Goal: Information Seeking & Learning: Learn about a topic

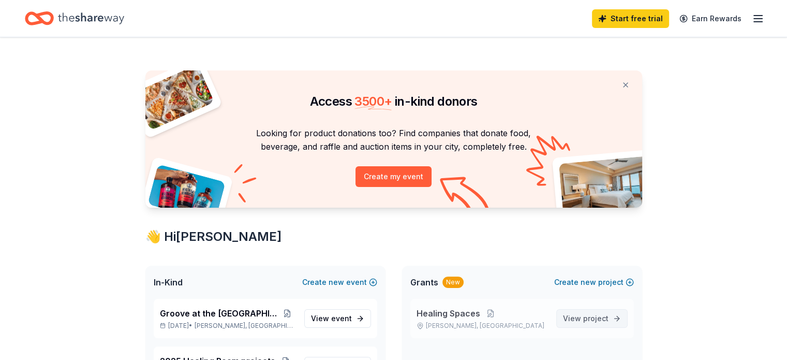
click at [594, 316] on span "project" at bounding box center [595, 318] width 25 height 9
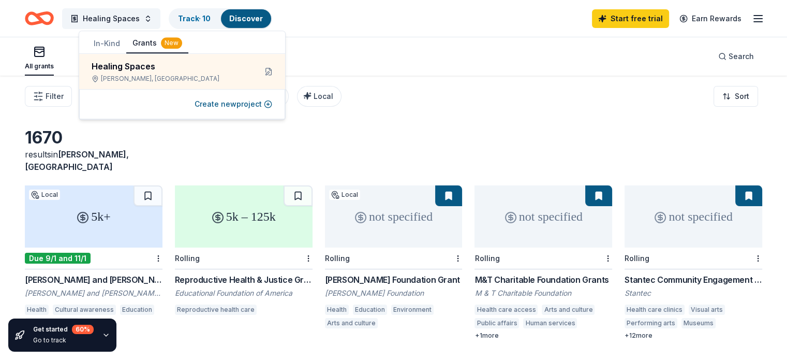
click at [388, 103] on div "Filter Eligibility Type of support CyberGrants Local Sort" at bounding box center [393, 96] width 787 height 41
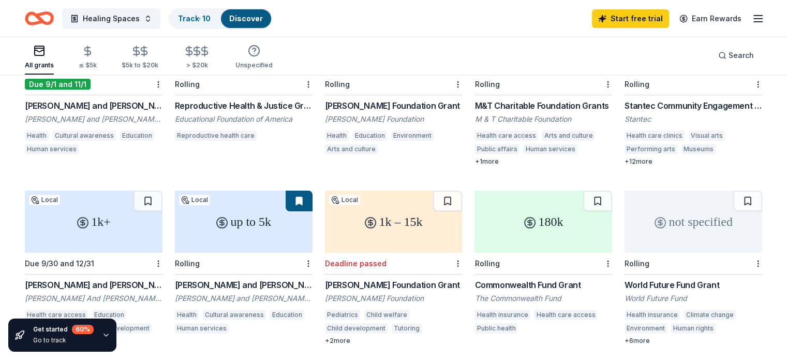
scroll to position [173, 0]
click at [97, 57] on div "≤ $5k" at bounding box center [88, 57] width 18 height 24
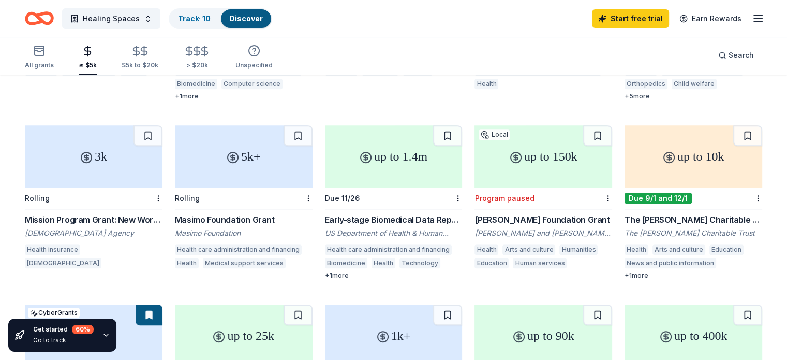
scroll to position [415, 0]
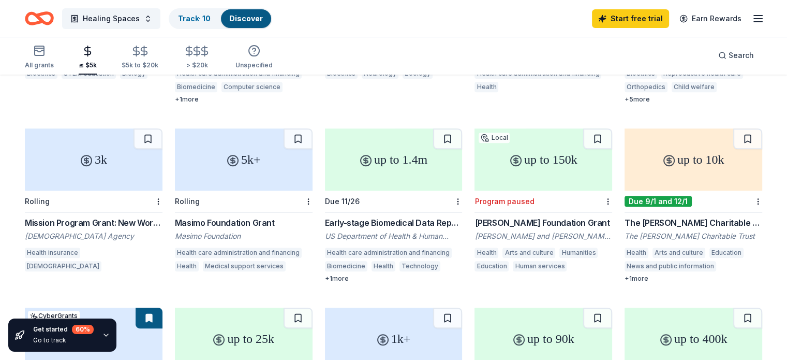
click at [645, 216] on div "The [PERSON_NAME] Charitable Trust Grant" at bounding box center [694, 222] width 138 height 12
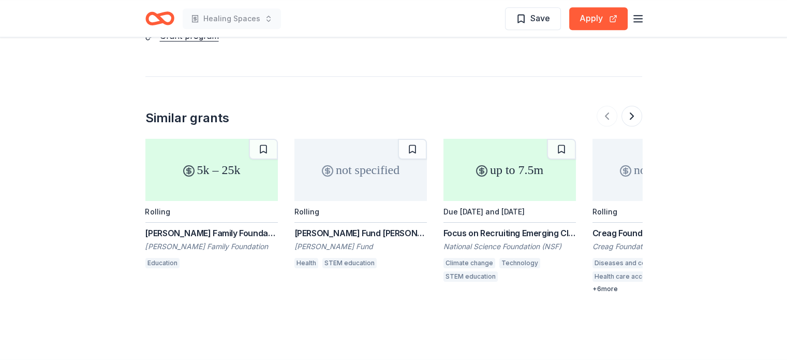
scroll to position [1055, 0]
